Goal: Task Accomplishment & Management: Manage account settings

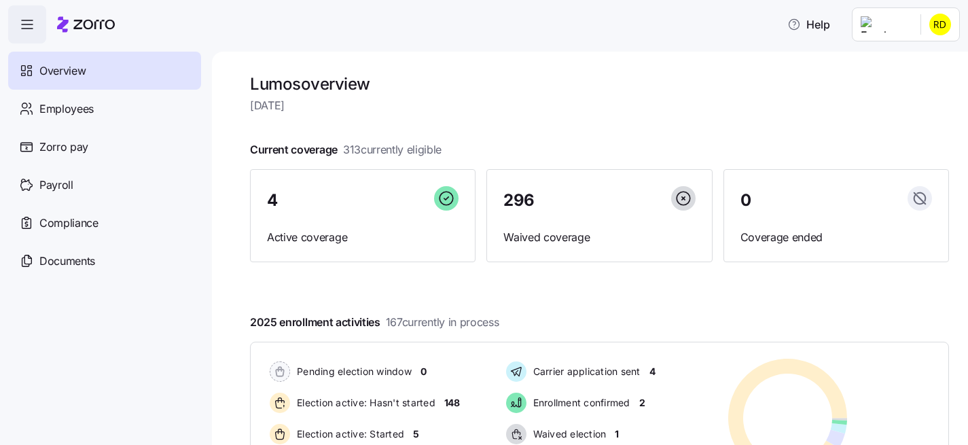
click at [943, 25] on html "Help Overview Employees Zorro pay Payroll Compliance Documents Lumos overview […" at bounding box center [484, 218] width 968 height 437
click at [944, 24] on html "Help Overview Employees Zorro pay Payroll Compliance Documents Lumos overview […" at bounding box center [484, 218] width 968 height 437
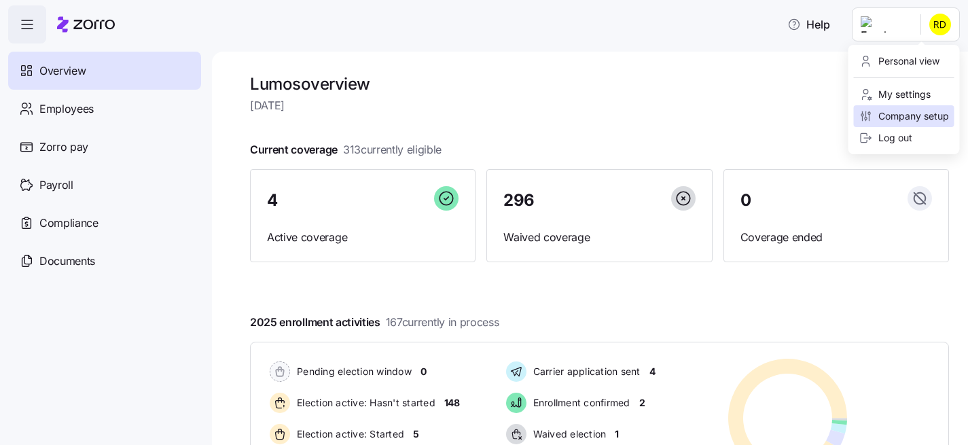
click at [874, 130] on div "Log out" at bounding box center [904, 138] width 101 height 22
